Goal: Check status: Check status

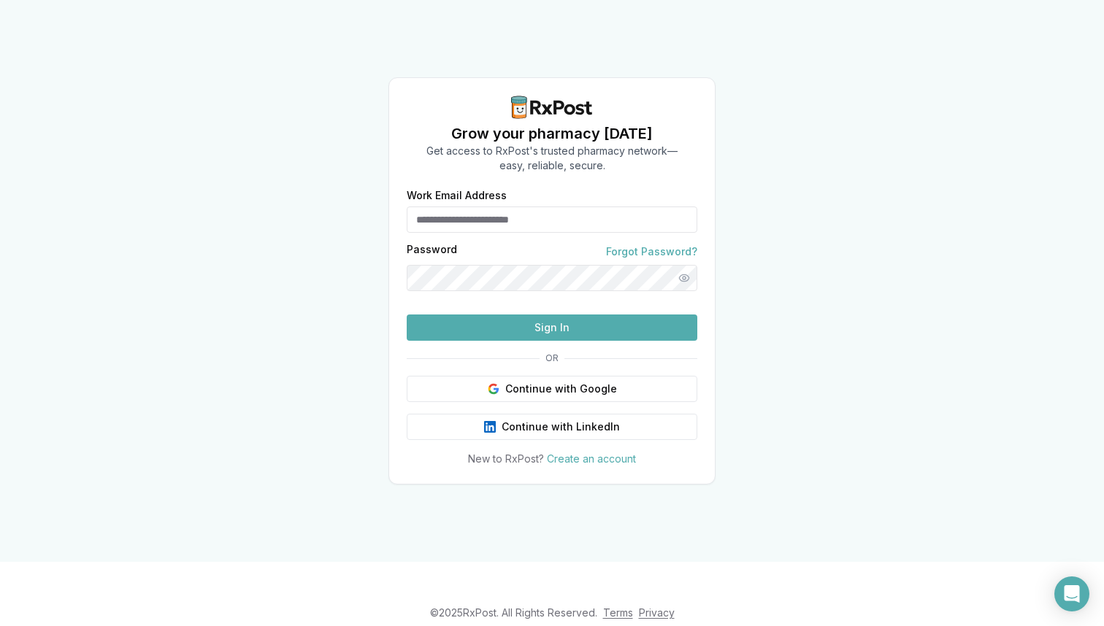
type input "**********"
click at [562, 370] on div "**********" at bounding box center [552, 329] width 326 height 276
click at [564, 341] on button "Sign In" at bounding box center [552, 328] width 291 height 26
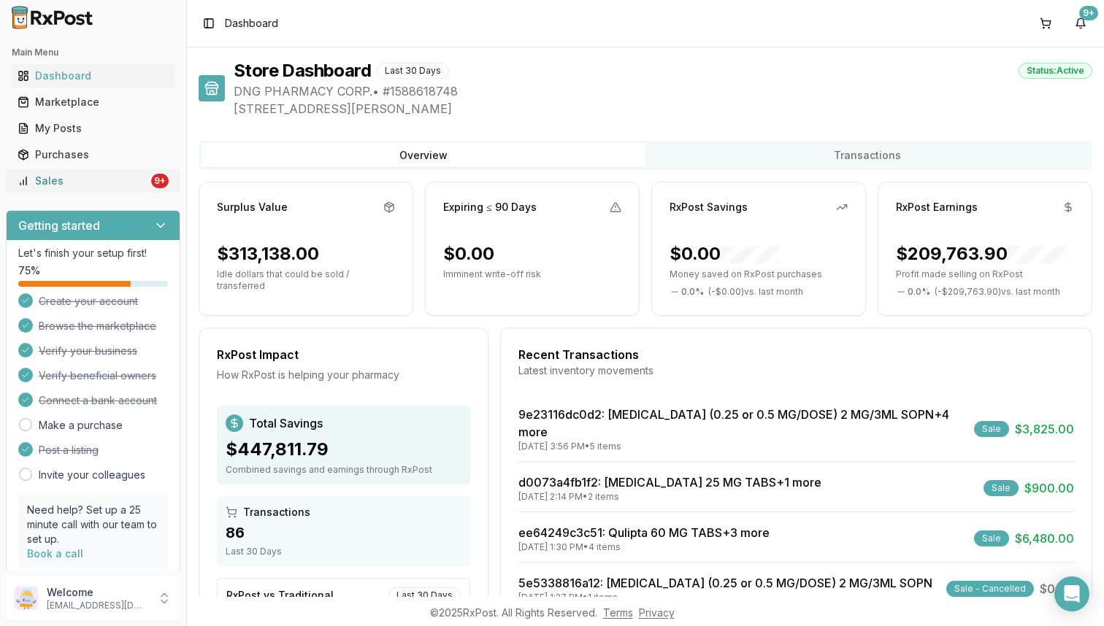
click at [152, 175] on div "9+" at bounding box center [160, 181] width 18 height 15
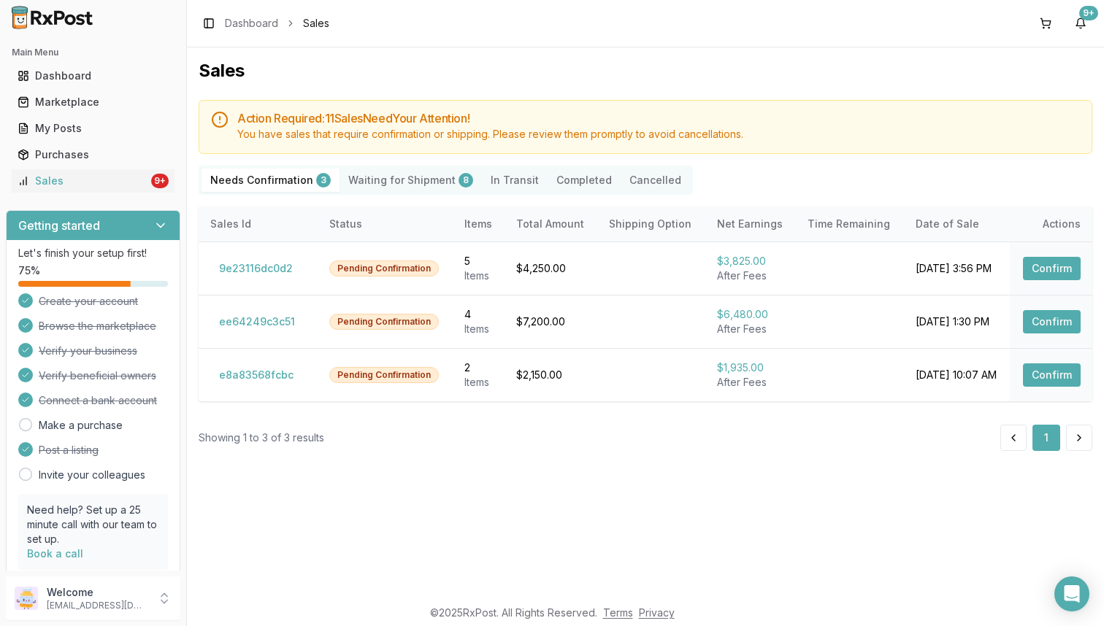
click at [379, 176] on Shipment "Waiting for Shipment 8" at bounding box center [410, 180] width 142 height 23
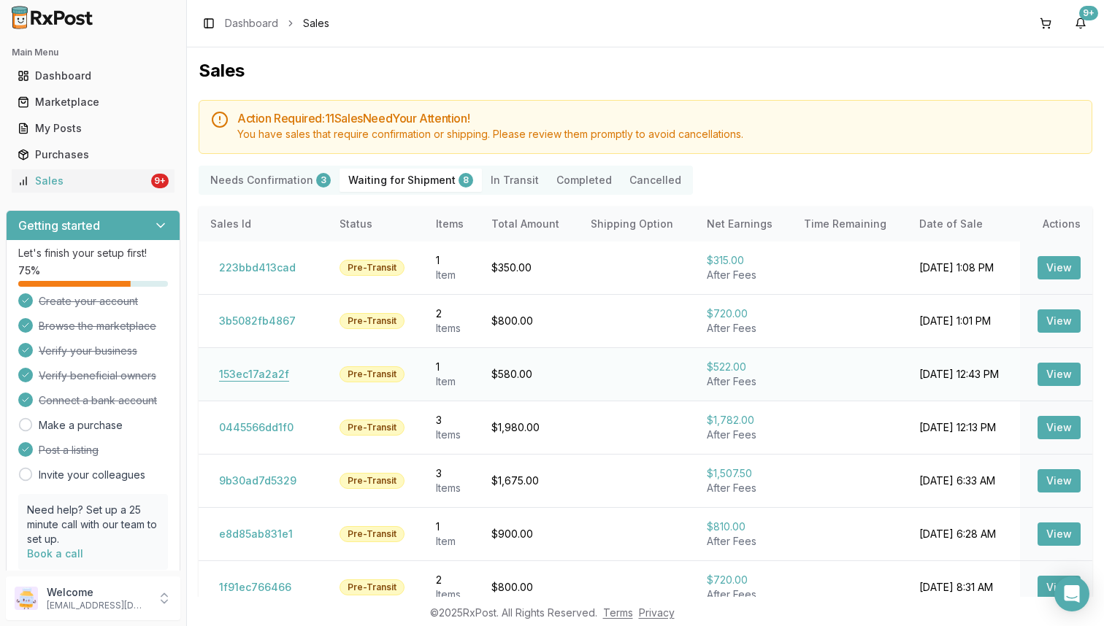
scroll to position [89, 0]
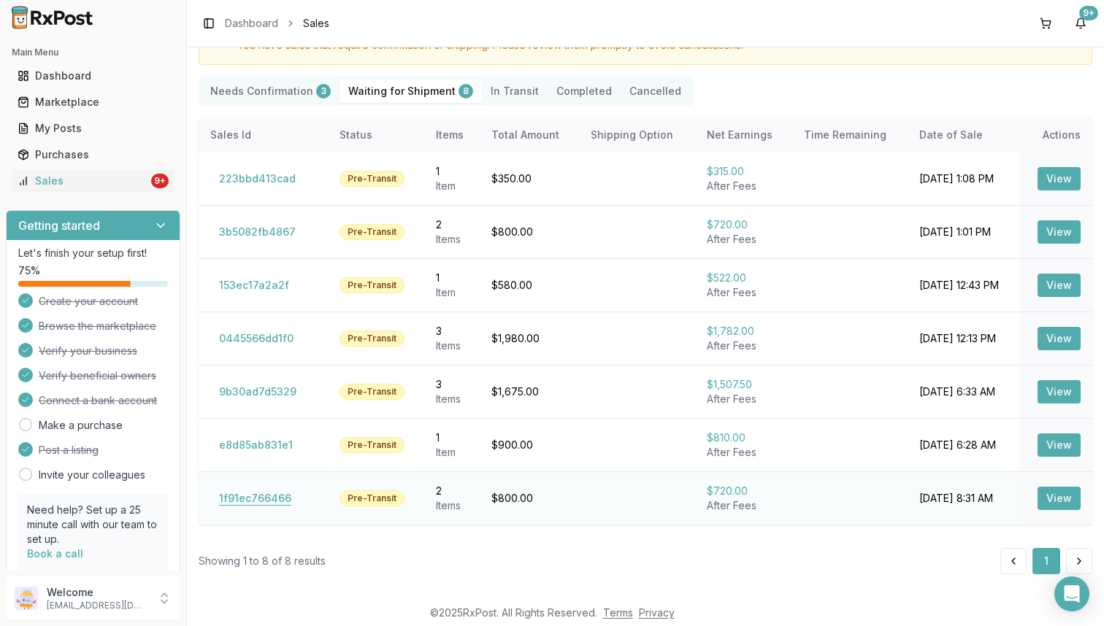
click at [261, 497] on button "1f91ec766466" at bounding box center [255, 498] width 90 height 23
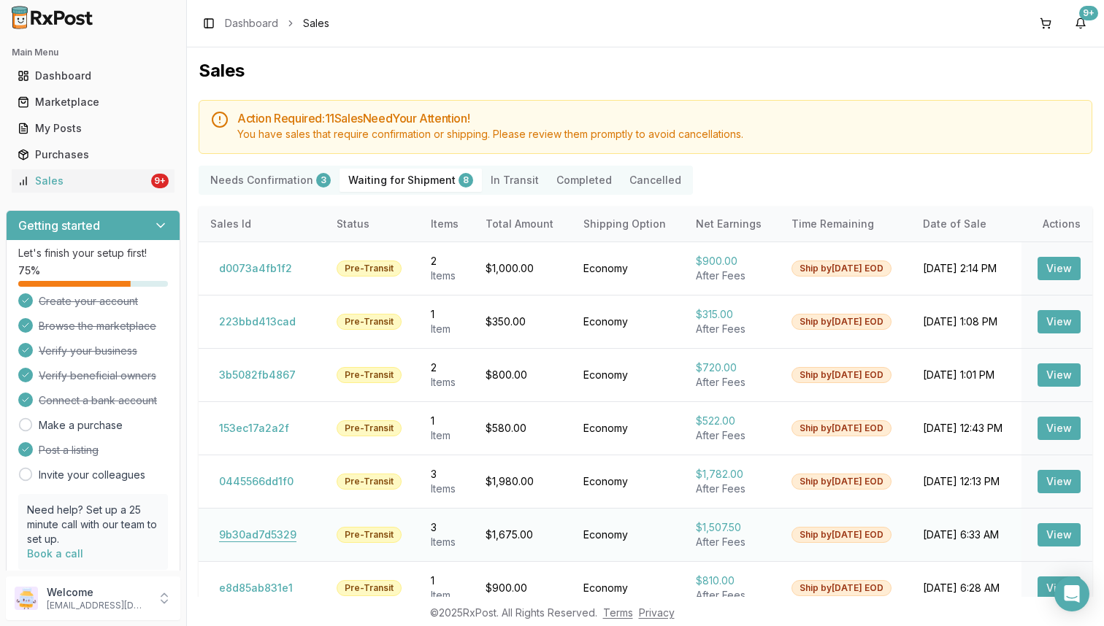
click at [269, 537] on button "9b30ad7d5329" at bounding box center [257, 534] width 95 height 23
click at [248, 182] on Confirmation "Needs Confirmation 3" at bounding box center [271, 180] width 138 height 23
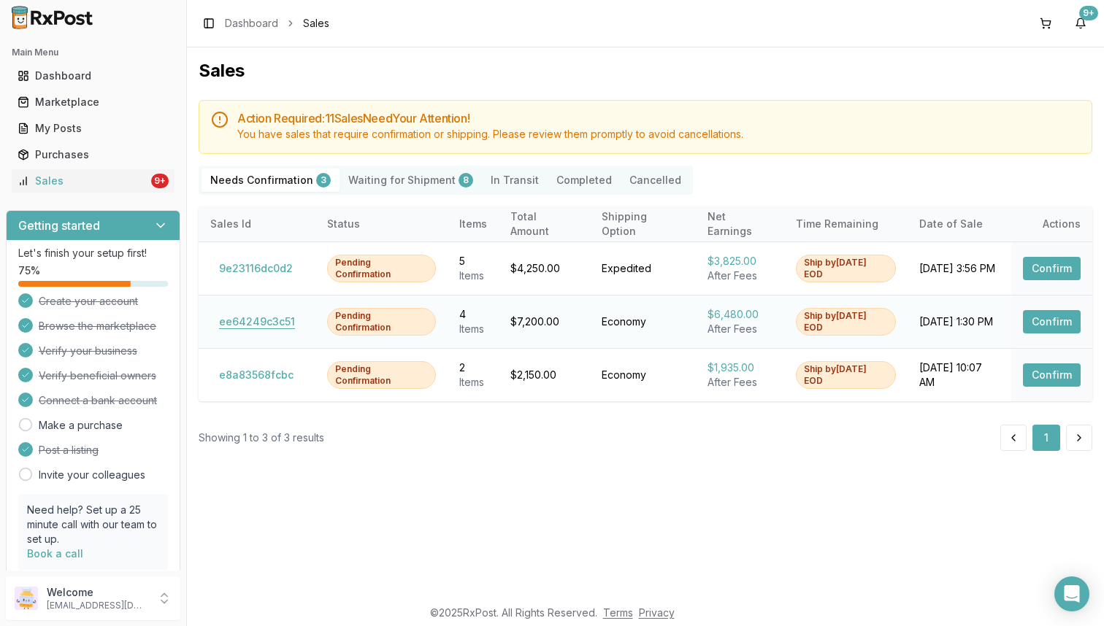
click at [263, 325] on button "ee64249c3c51" at bounding box center [256, 321] width 93 height 23
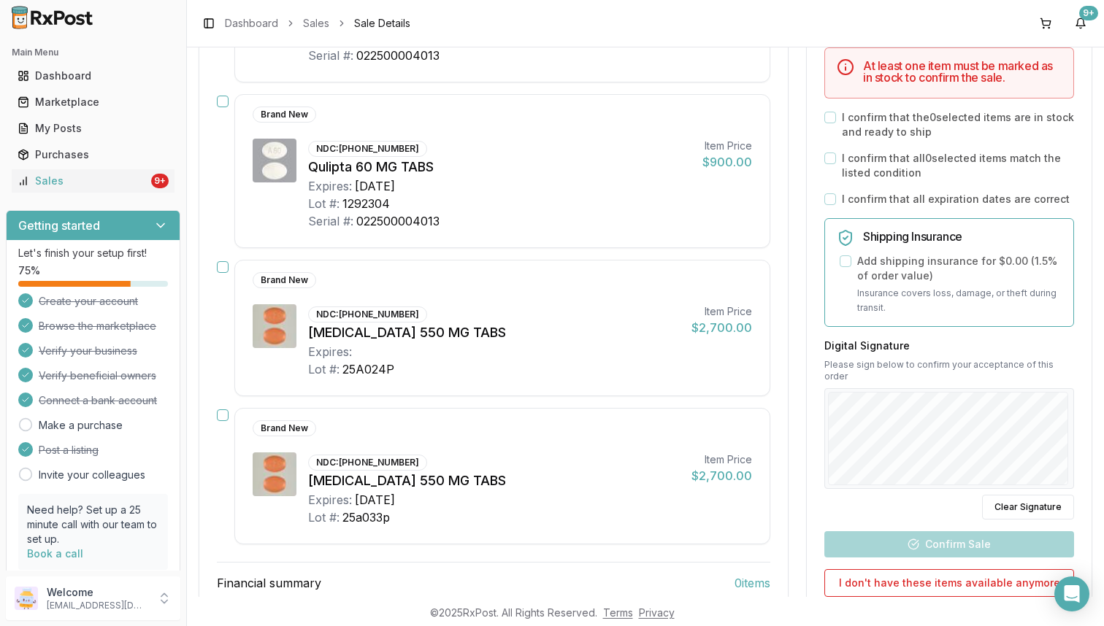
scroll to position [352, 0]
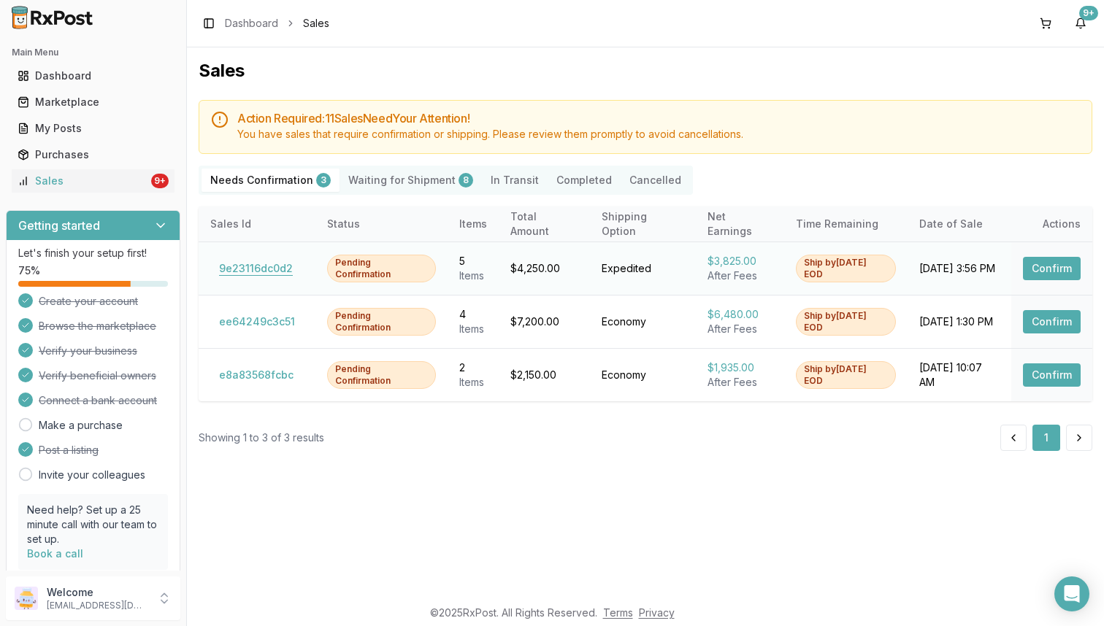
click at [264, 276] on button "9e23116dc0d2" at bounding box center [255, 268] width 91 height 23
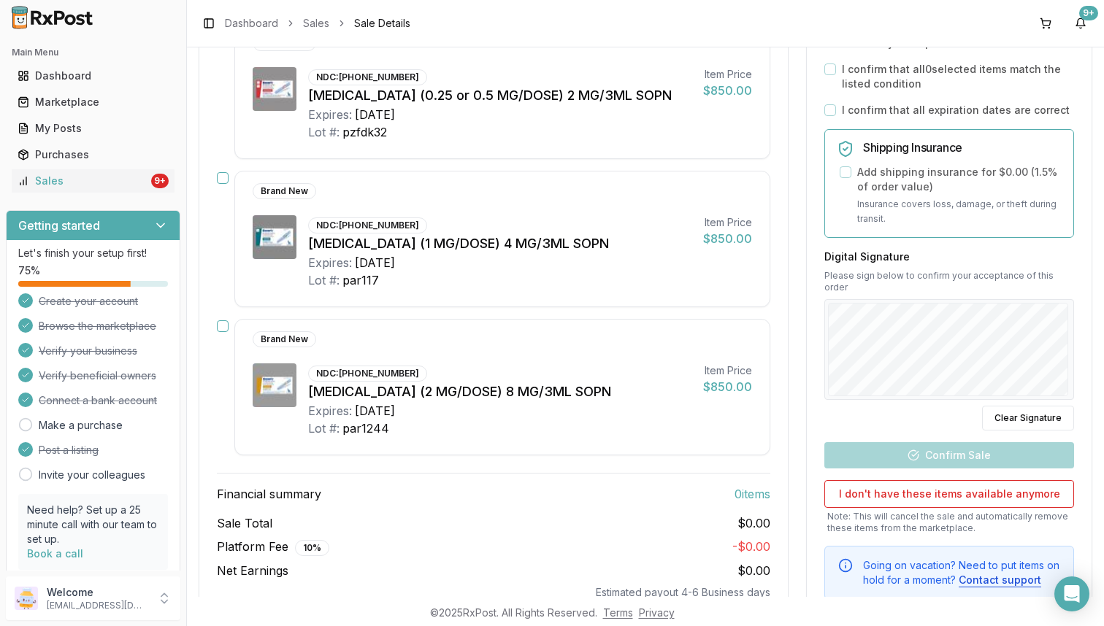
scroll to position [592, 0]
